Goal: Check status: Check status

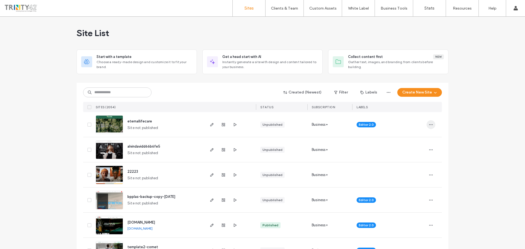
click at [430, 124] on use "button" at bounding box center [431, 124] width 4 height 1
click at [408, 186] on span "Site Dashboard" at bounding box center [408, 184] width 26 height 5
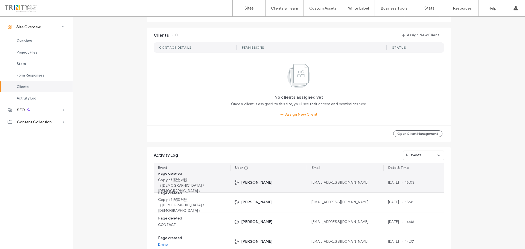
scroll to position [505, 0]
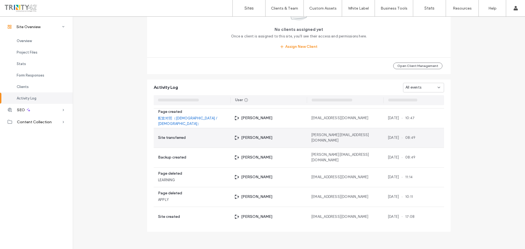
scroll to position [156, 0]
